Goal: Task Accomplishment & Management: Manage account settings

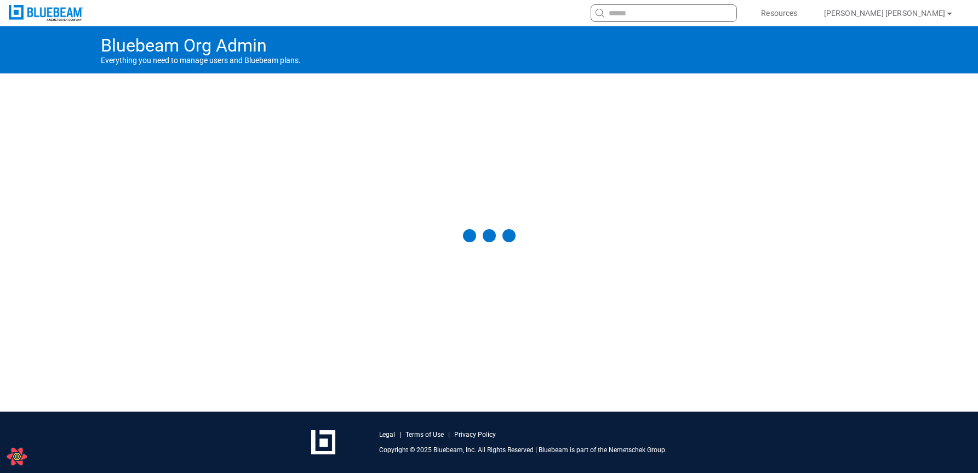
select select "**"
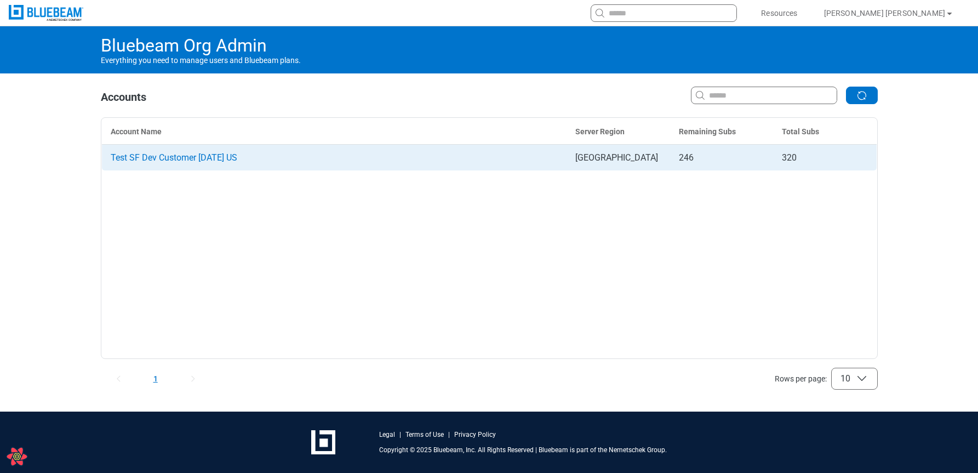
click at [203, 164] on td "Test SF Dev Customer [DATE] US" at bounding box center [333, 158] width 465 height 26
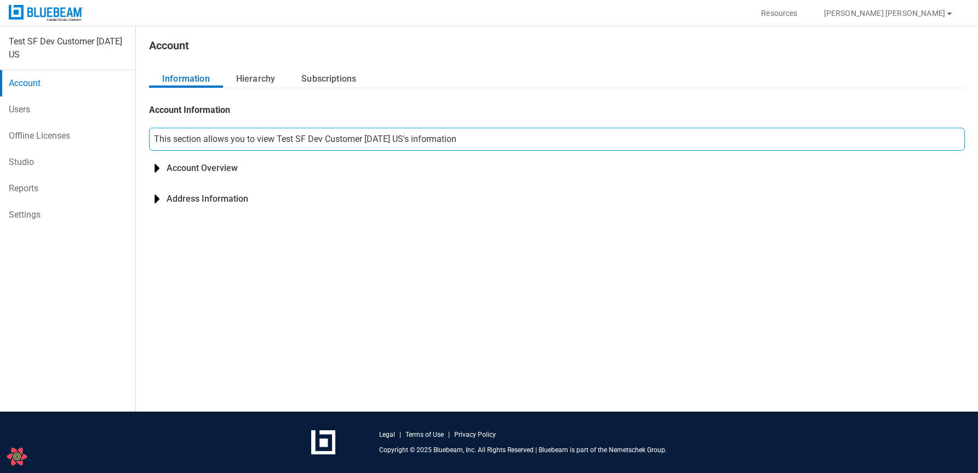
click at [431, 31] on div "Account" at bounding box center [388, 48] width 505 height 44
click at [49, 217] on link "Settings" at bounding box center [67, 215] width 135 height 26
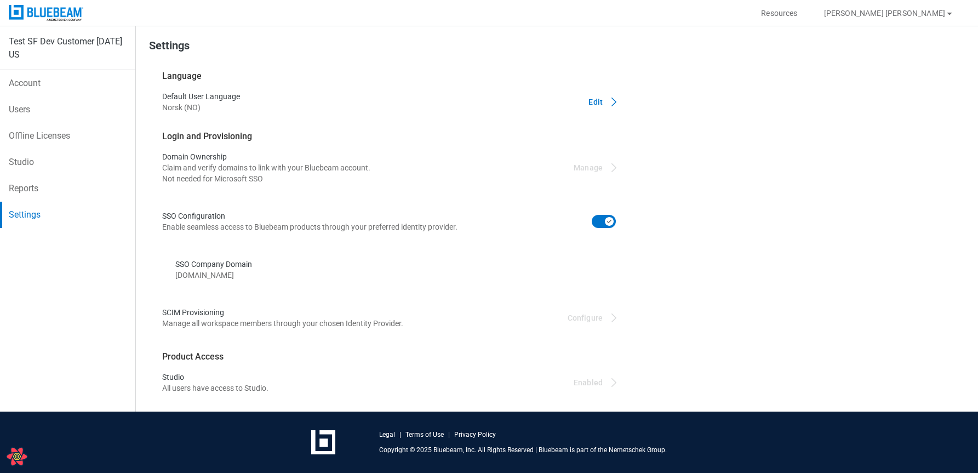
click at [228, 278] on span "[DOMAIN_NAME]" at bounding box center [213, 274] width 77 height 11
click at [230, 274] on span "[DOMAIN_NAME]" at bounding box center [213, 274] width 77 height 11
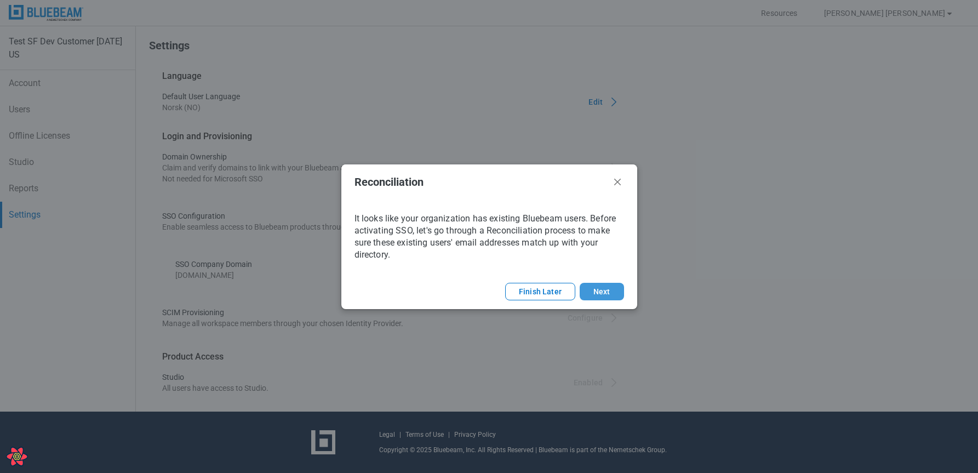
click at [610, 288] on button "Next" at bounding box center [601, 292] width 44 height 18
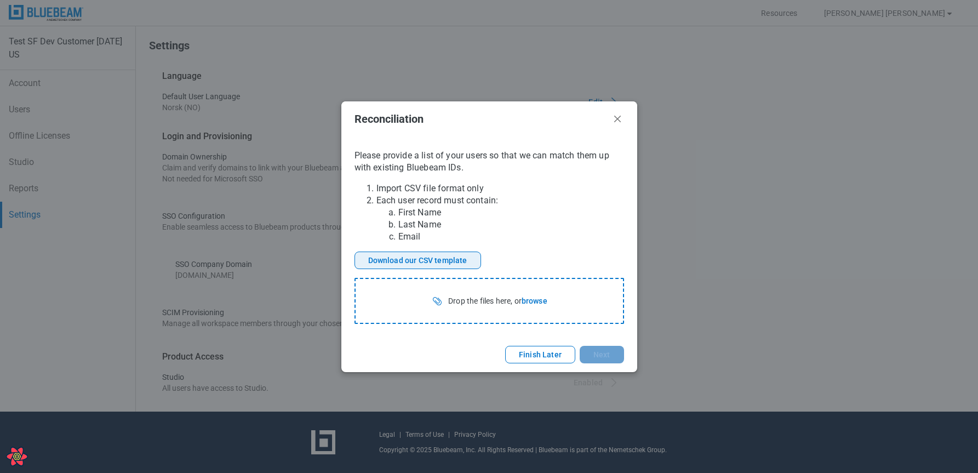
click at [461, 262] on button "Download our CSV template" at bounding box center [417, 260] width 127 height 18
click at [461, 260] on button "Download our CSV template" at bounding box center [417, 260] width 127 height 18
click at [449, 256] on button "Download our CSV template" at bounding box center [417, 260] width 127 height 18
click at [539, 298] on button "browse" at bounding box center [534, 301] width 26 height 18
click at [467, 215] on li "First Name" at bounding box center [511, 212] width 226 height 12
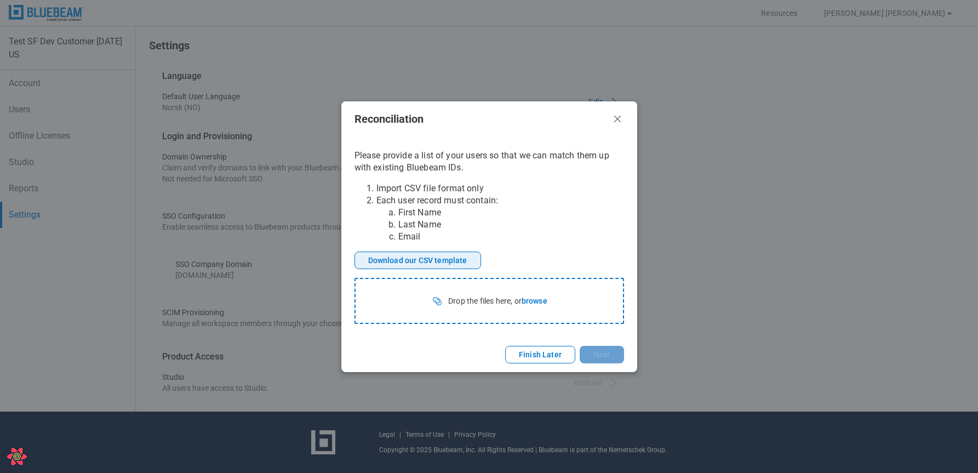
click at [460, 258] on button "Download our CSV template" at bounding box center [417, 260] width 127 height 18
click at [549, 307] on div "Drop the files here, or browse" at bounding box center [488, 301] width 267 height 44
click at [543, 300] on button "browse" at bounding box center [534, 301] width 26 height 18
click at [543, 298] on button "browse" at bounding box center [534, 301] width 26 height 18
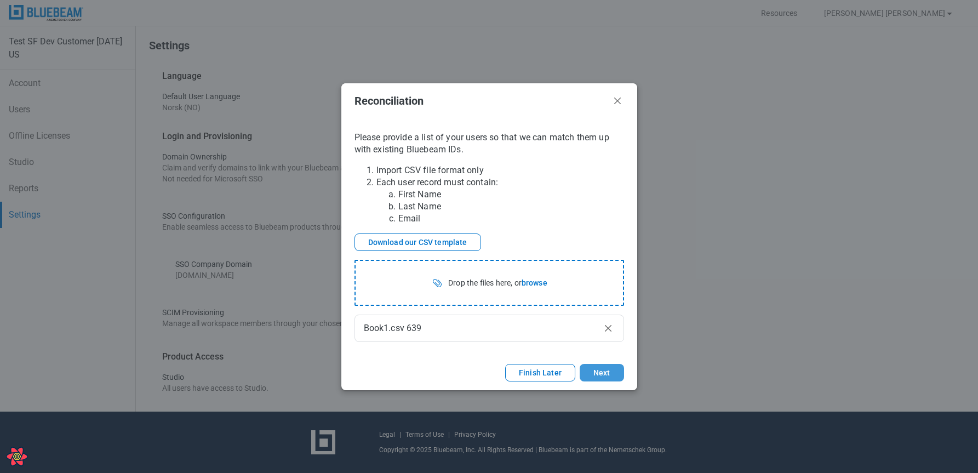
click at [617, 373] on button "Next" at bounding box center [601, 373] width 44 height 18
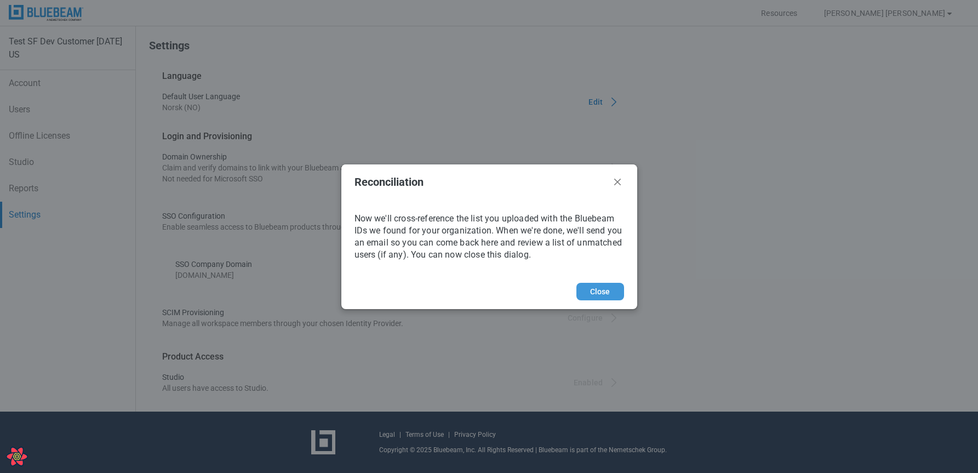
click at [604, 289] on button "Close" at bounding box center [600, 292] width 48 height 18
